Goal: Information Seeking & Learning: Learn about a topic

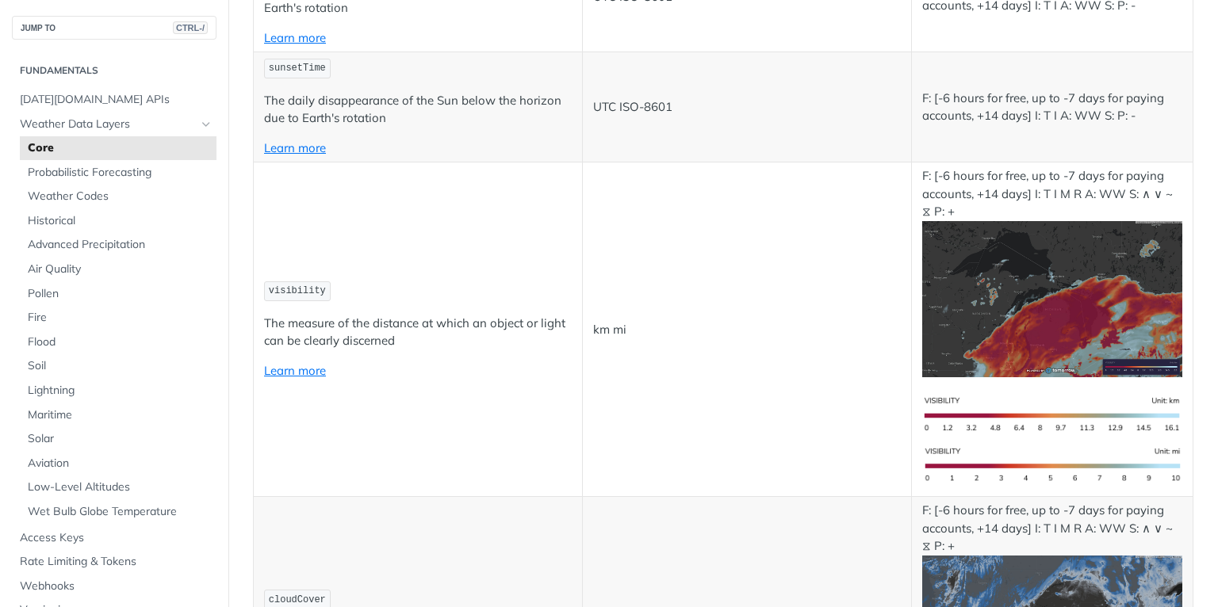
scroll to position [5518, 0]
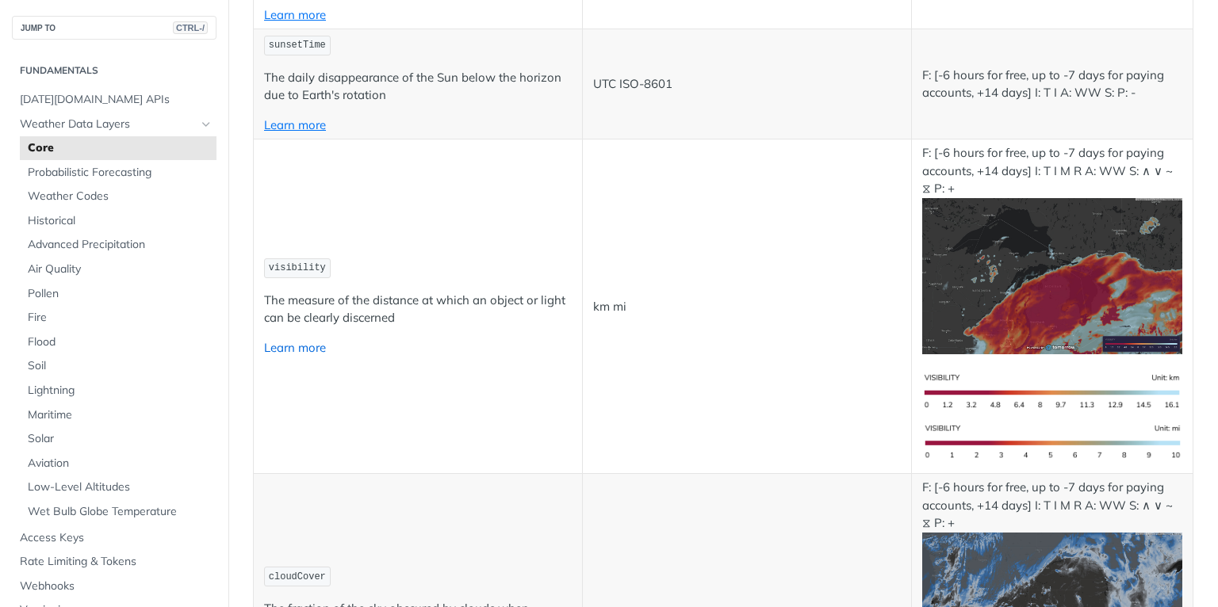
click at [310, 340] on link "Learn more" at bounding box center [295, 347] width 62 height 15
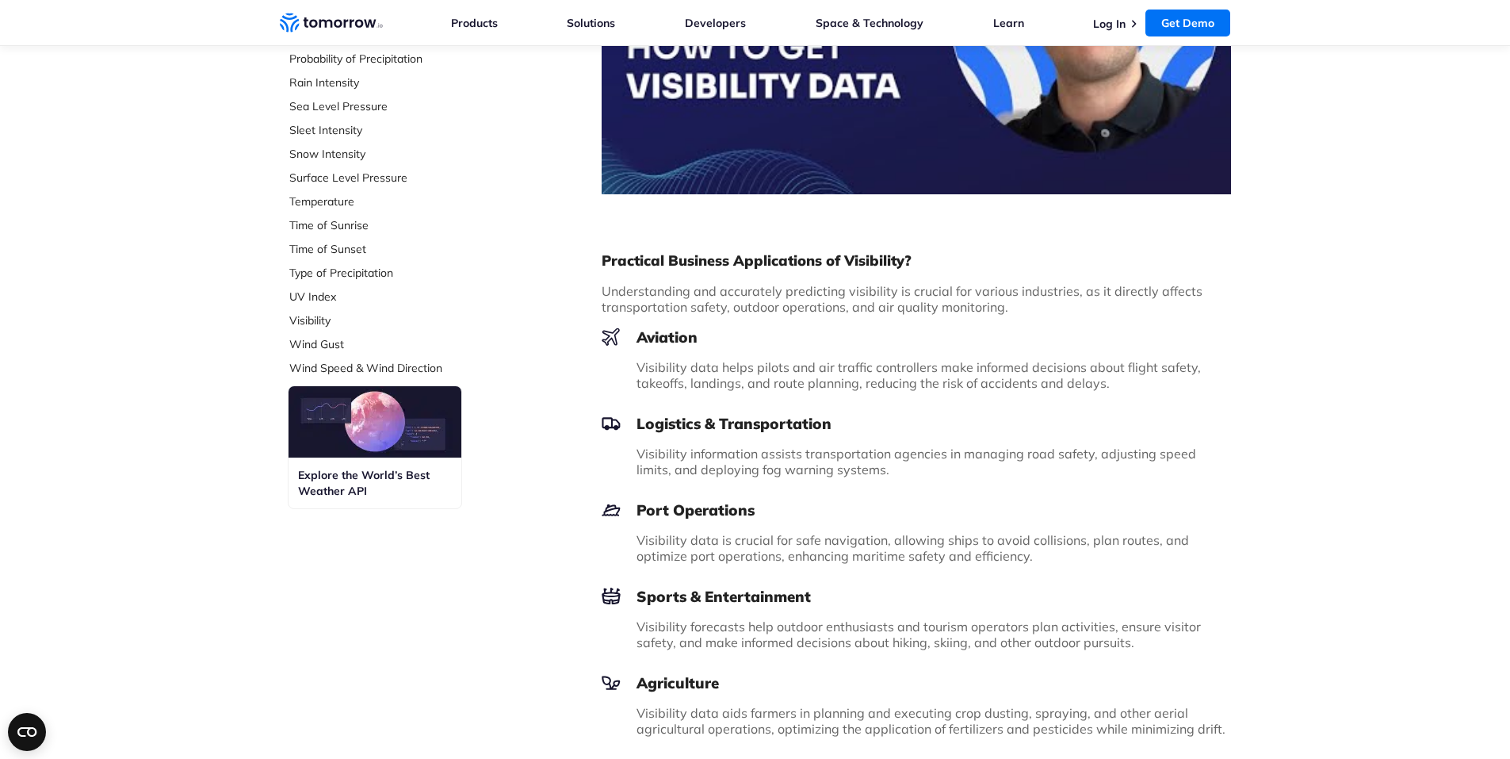
scroll to position [634, 0]
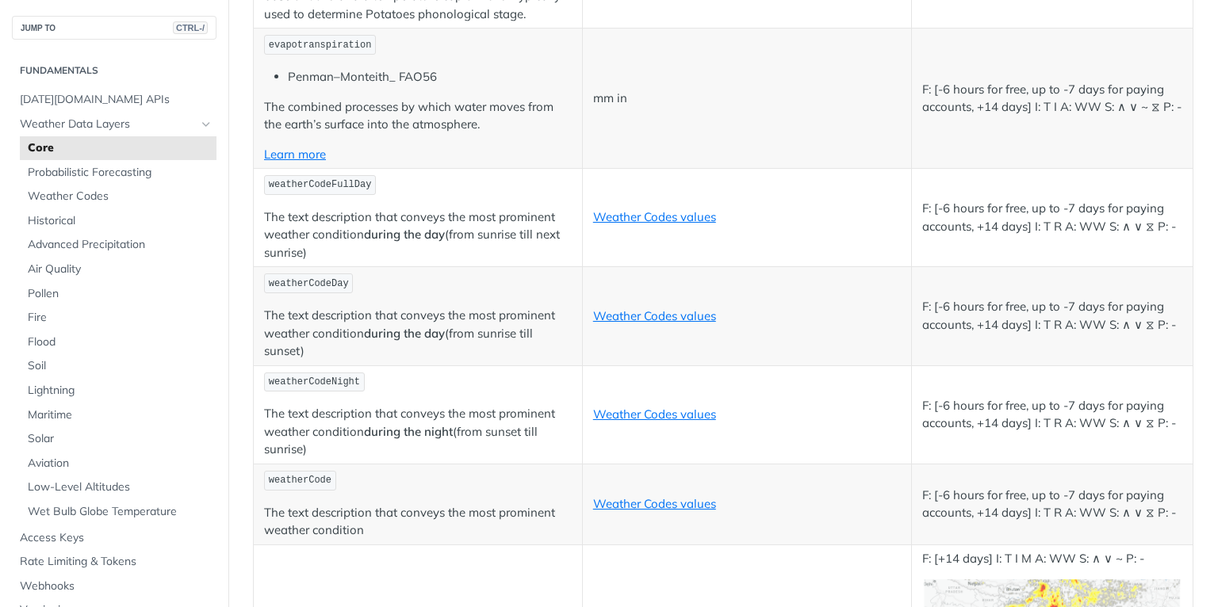
scroll to position [7790, 0]
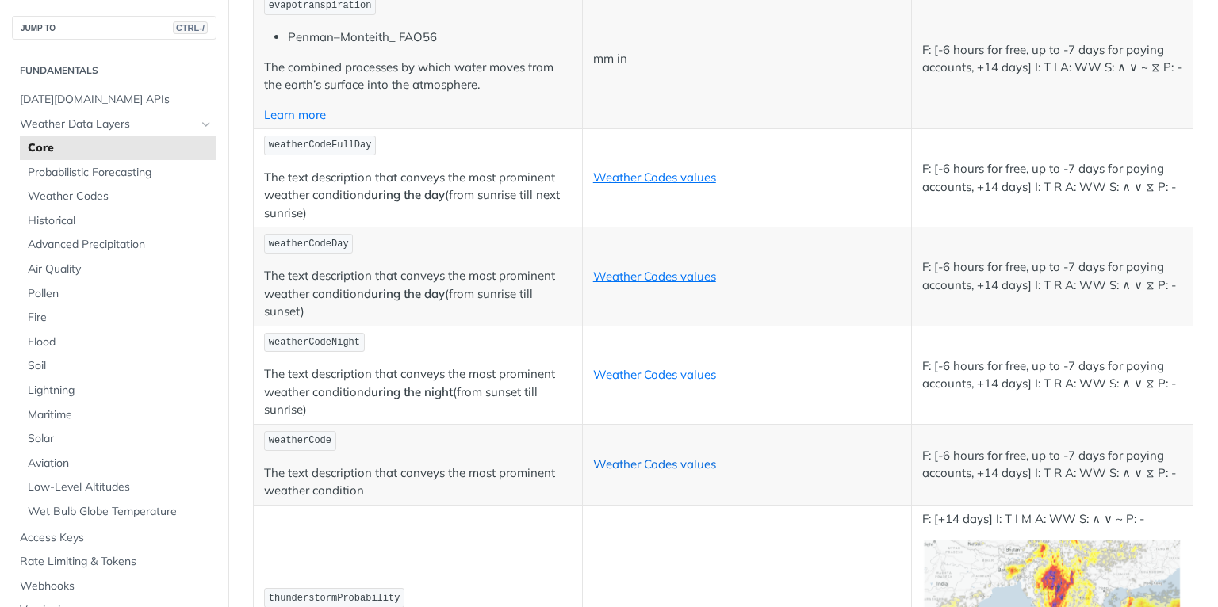
click at [641, 457] on link "Weather Codes values" at bounding box center [654, 464] width 123 height 15
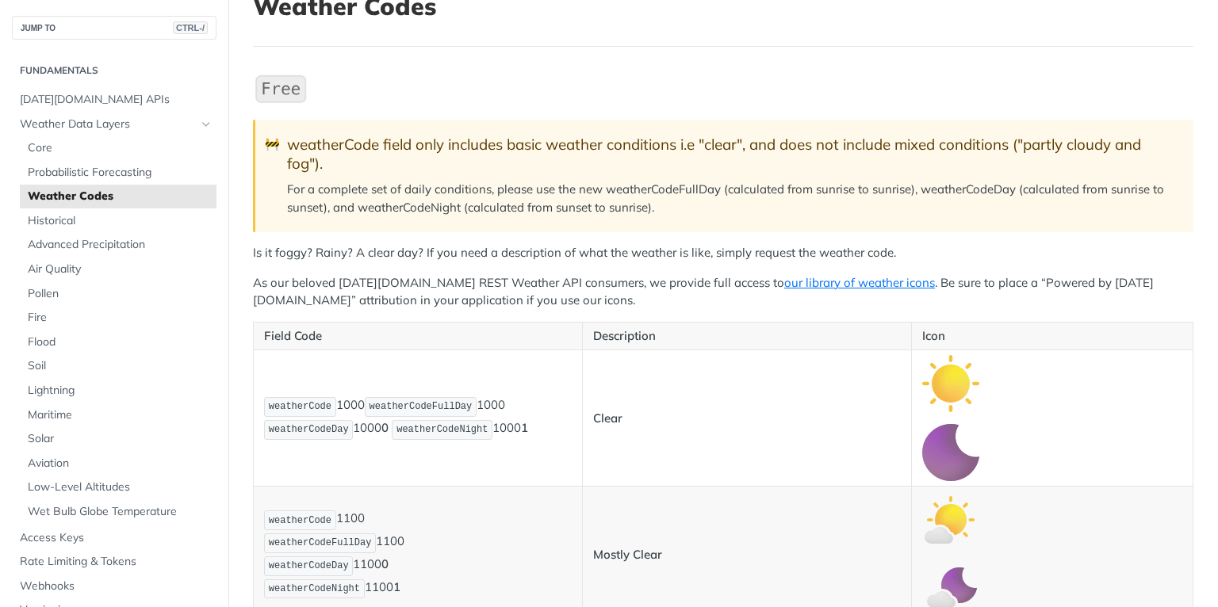
scroll to position [127, 0]
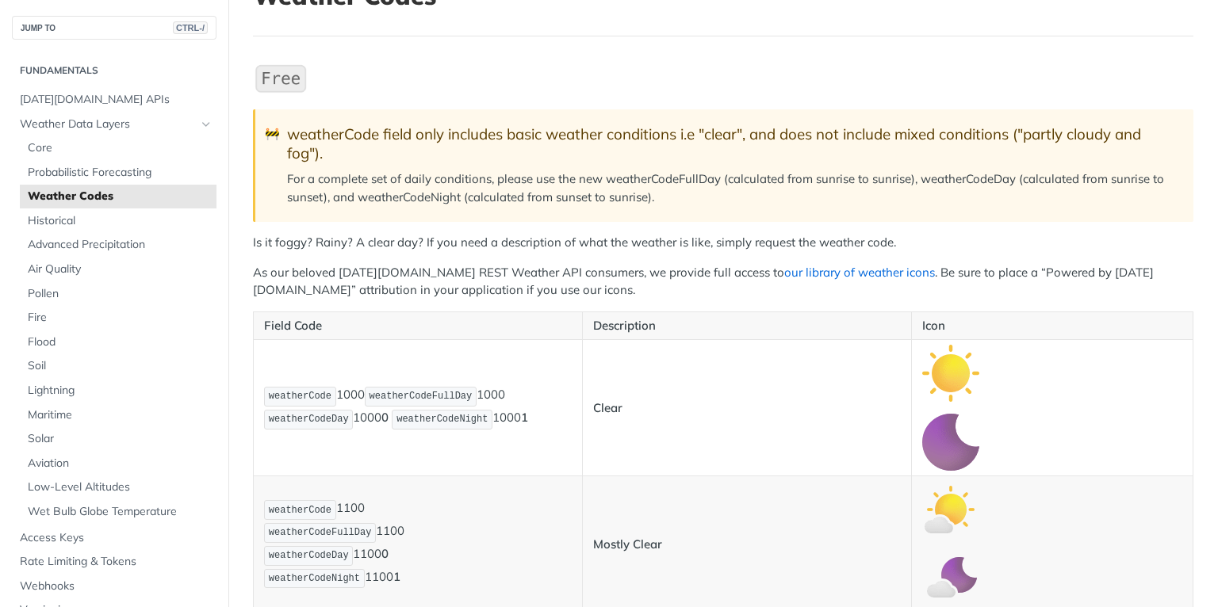
click at [790, 265] on link "our library of weather icons" at bounding box center [859, 272] width 151 height 15
